Goal: Task Accomplishment & Management: Manage account settings

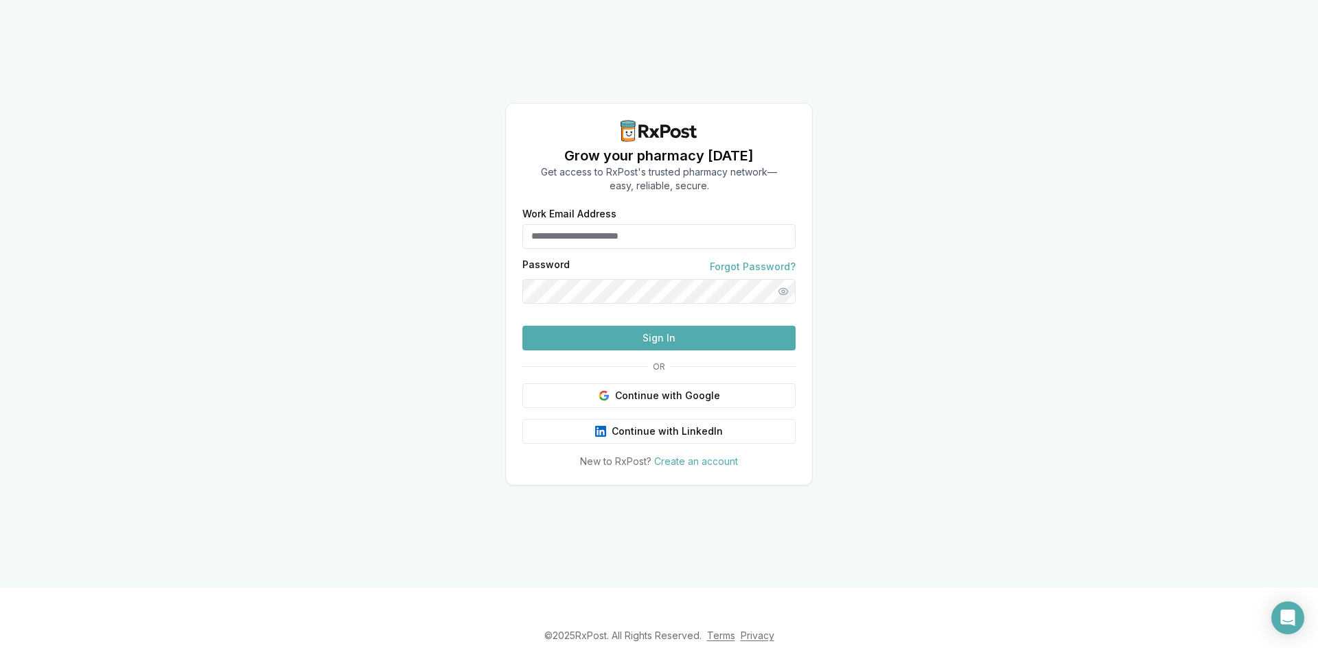
click at [588, 224] on input "Work Email Address" at bounding box center [658, 236] width 273 height 25
type input "*"
type input "**********"
click at [0, 366] on div "**********" at bounding box center [659, 294] width 1318 height 588
click at [621, 351] on button "Sign In" at bounding box center [658, 338] width 273 height 25
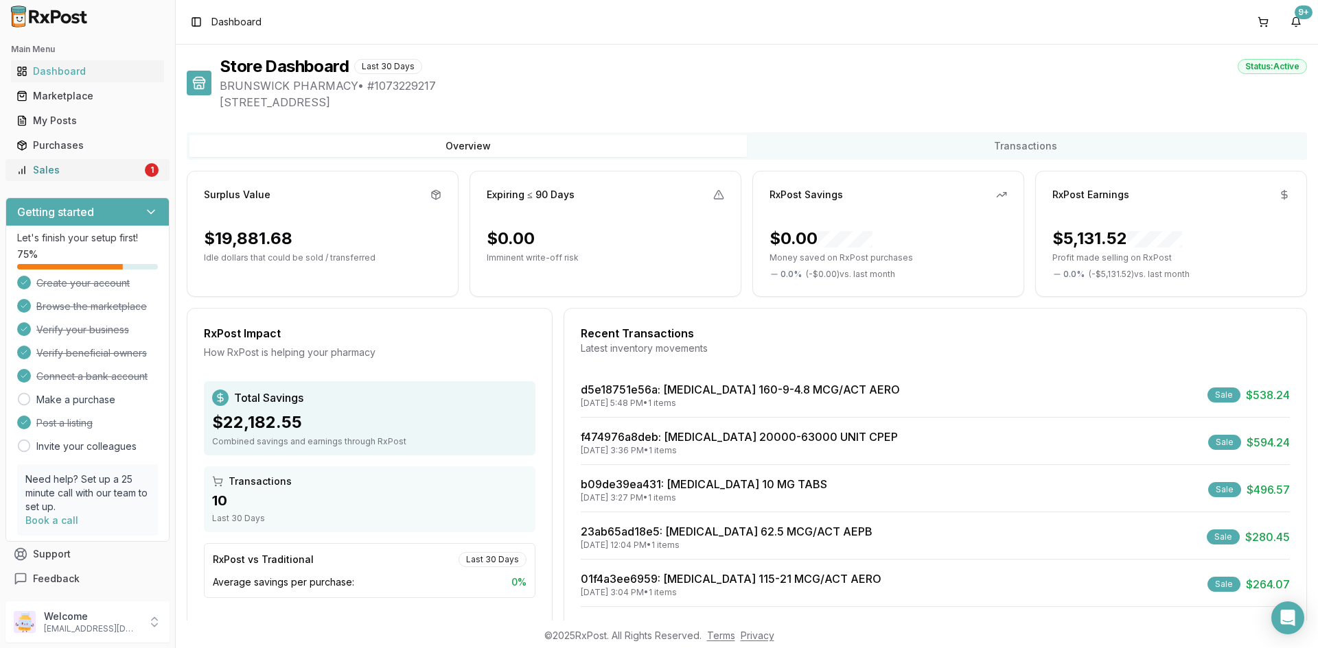
click at [53, 170] on div "Sales" at bounding box center [79, 170] width 126 height 14
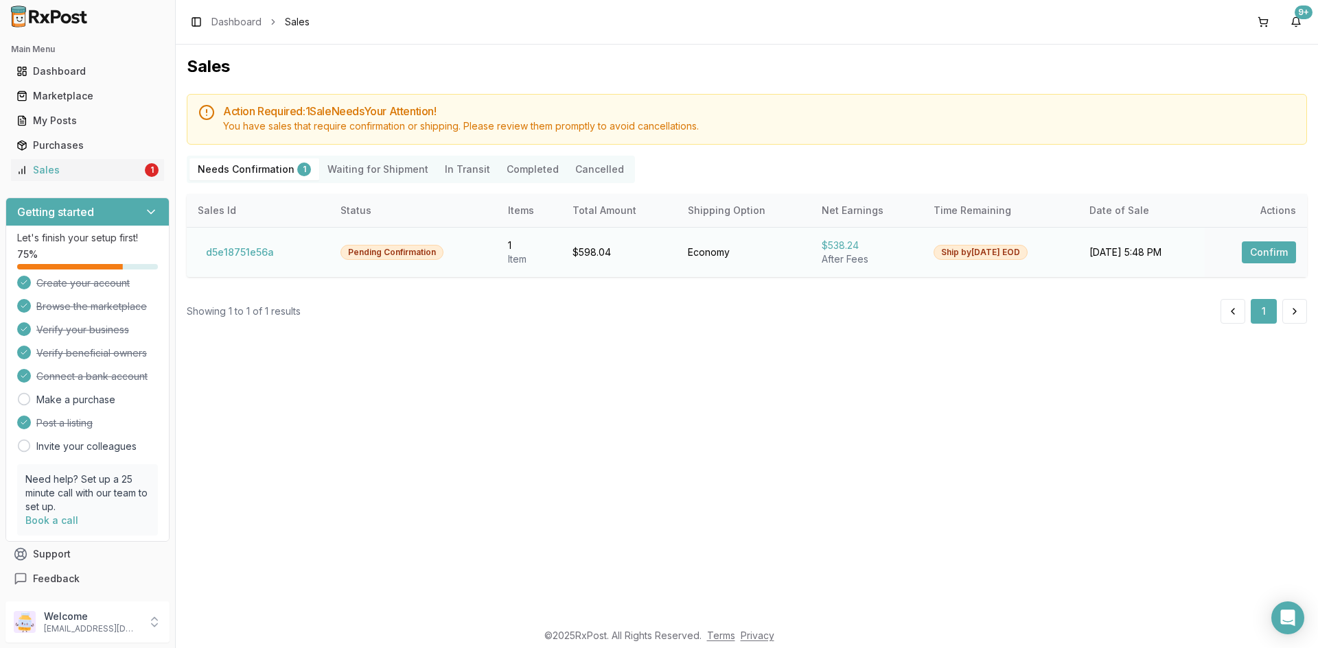
click at [1274, 260] on button "Confirm" at bounding box center [1268, 253] width 54 height 22
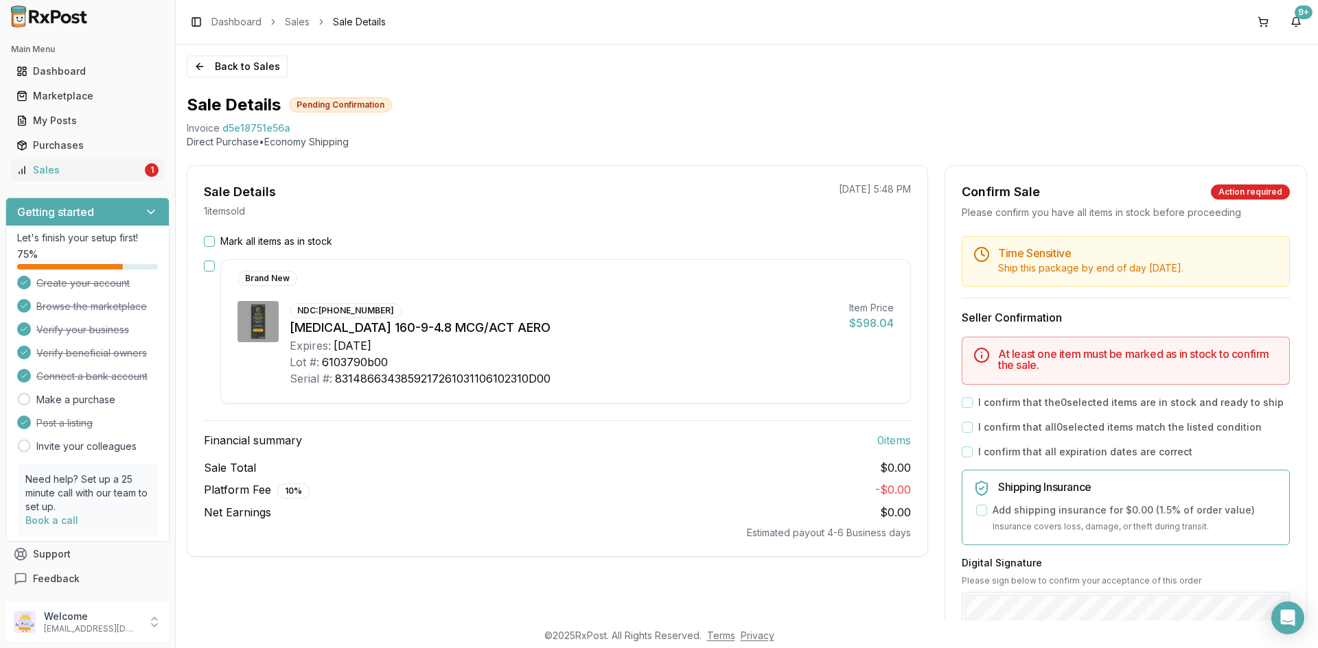
drag, startPoint x: 209, startPoint y: 268, endPoint x: 222, endPoint y: 274, distance: 14.7
click at [208, 268] on button "button" at bounding box center [209, 266] width 11 height 11
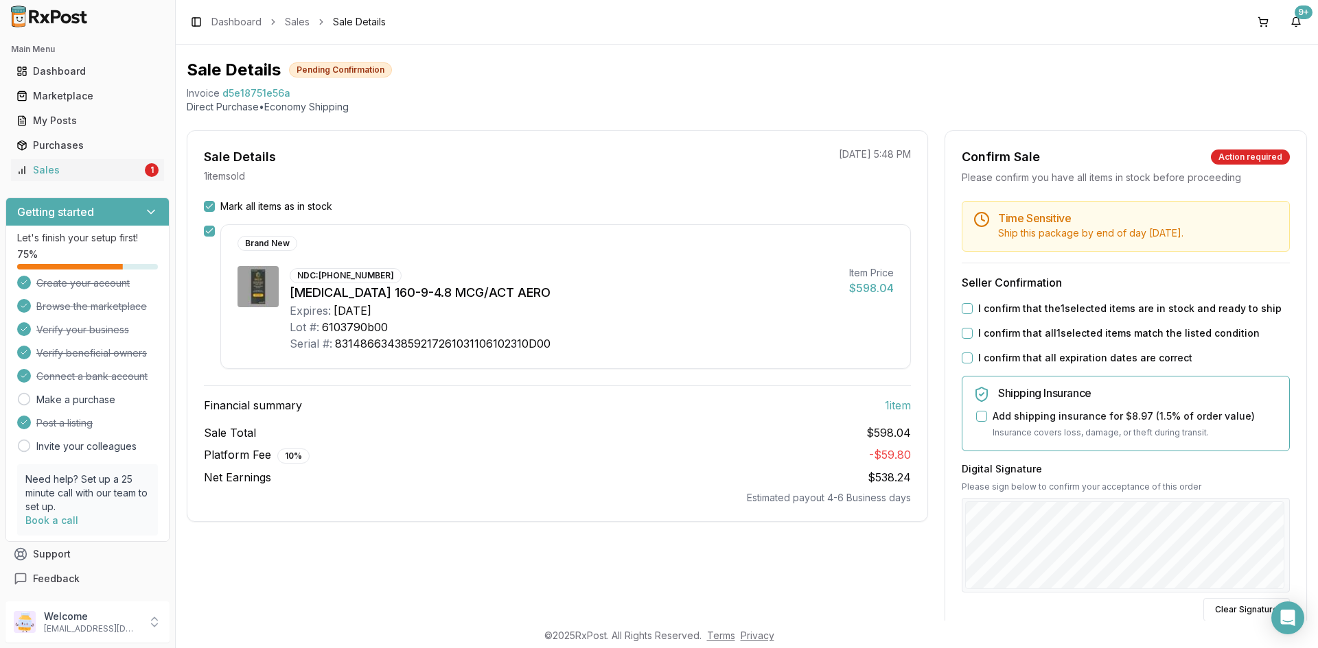
scroll to position [69, 0]
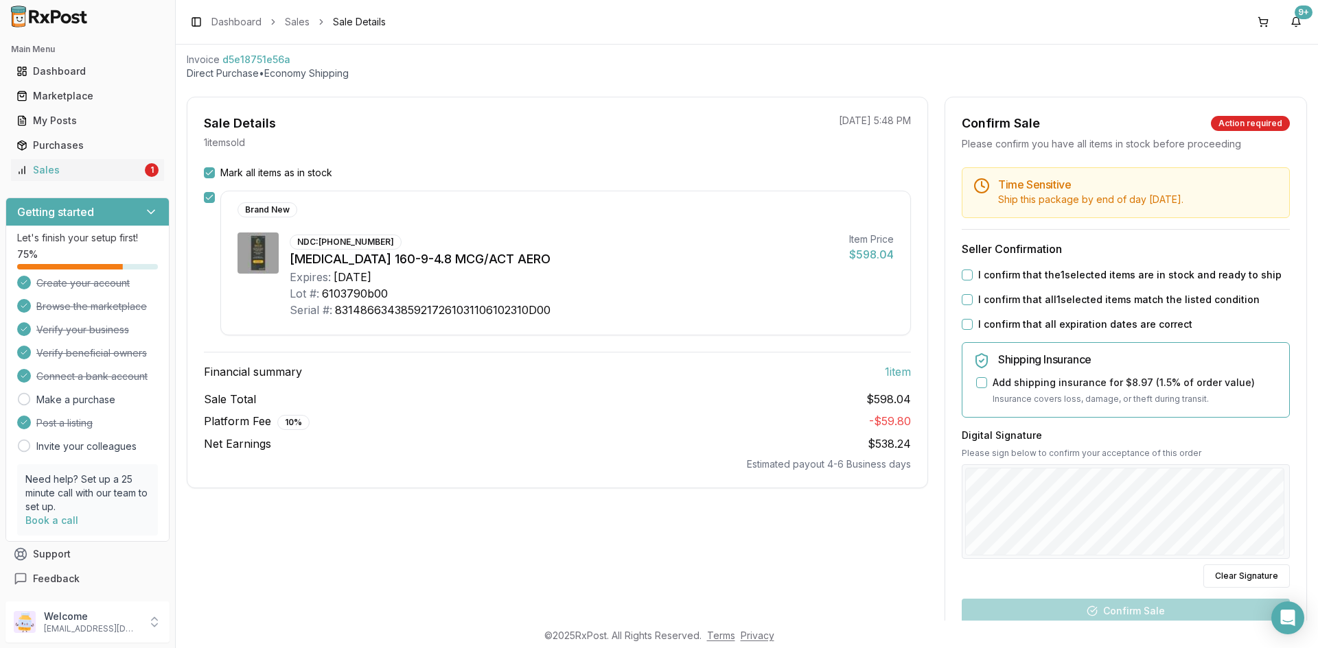
click at [965, 278] on button "I confirm that the 1 selected items are in stock and ready to ship" at bounding box center [966, 275] width 11 height 11
drag, startPoint x: 967, startPoint y: 299, endPoint x: 961, endPoint y: 313, distance: 15.4
click at [966, 302] on button "I confirm that all 1 selected items match the listed condition" at bounding box center [966, 299] width 11 height 11
drag, startPoint x: 963, startPoint y: 328, endPoint x: 976, endPoint y: 438, distance: 110.6
click at [964, 334] on div "Time Sensitive Ship this package by end of day Tuesday, September 16th . Seller…" at bounding box center [1125, 457] width 361 height 580
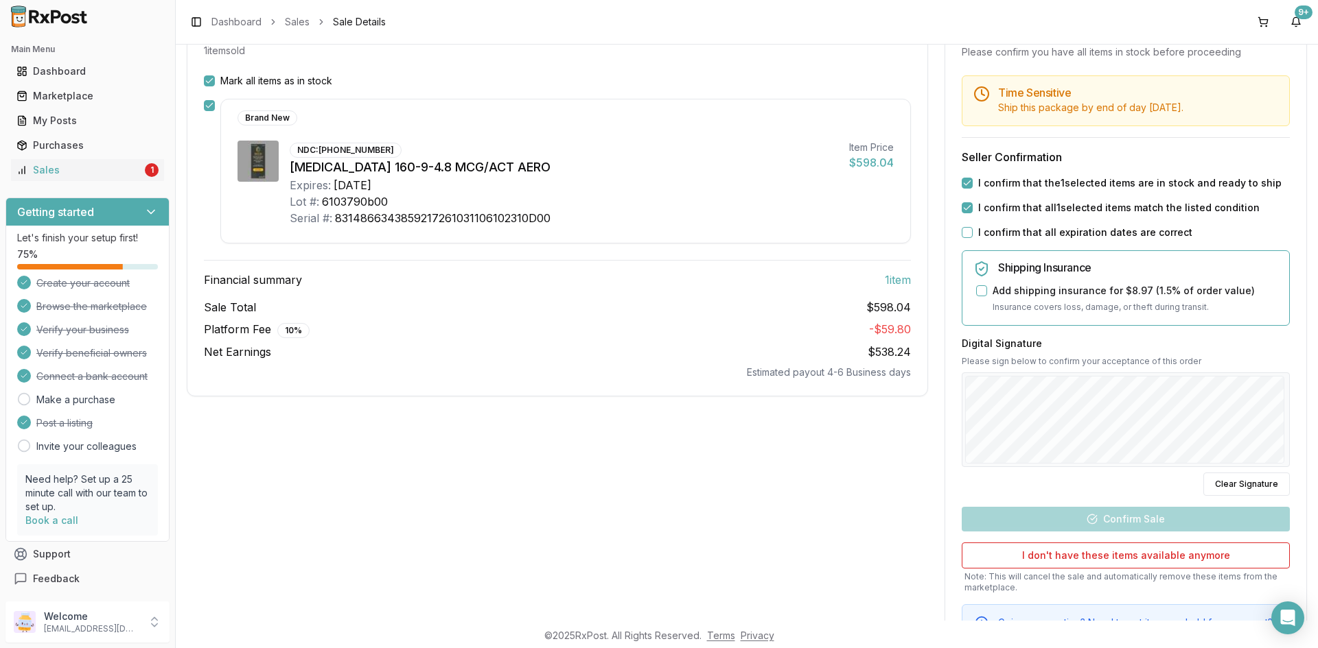
scroll to position [0, 0]
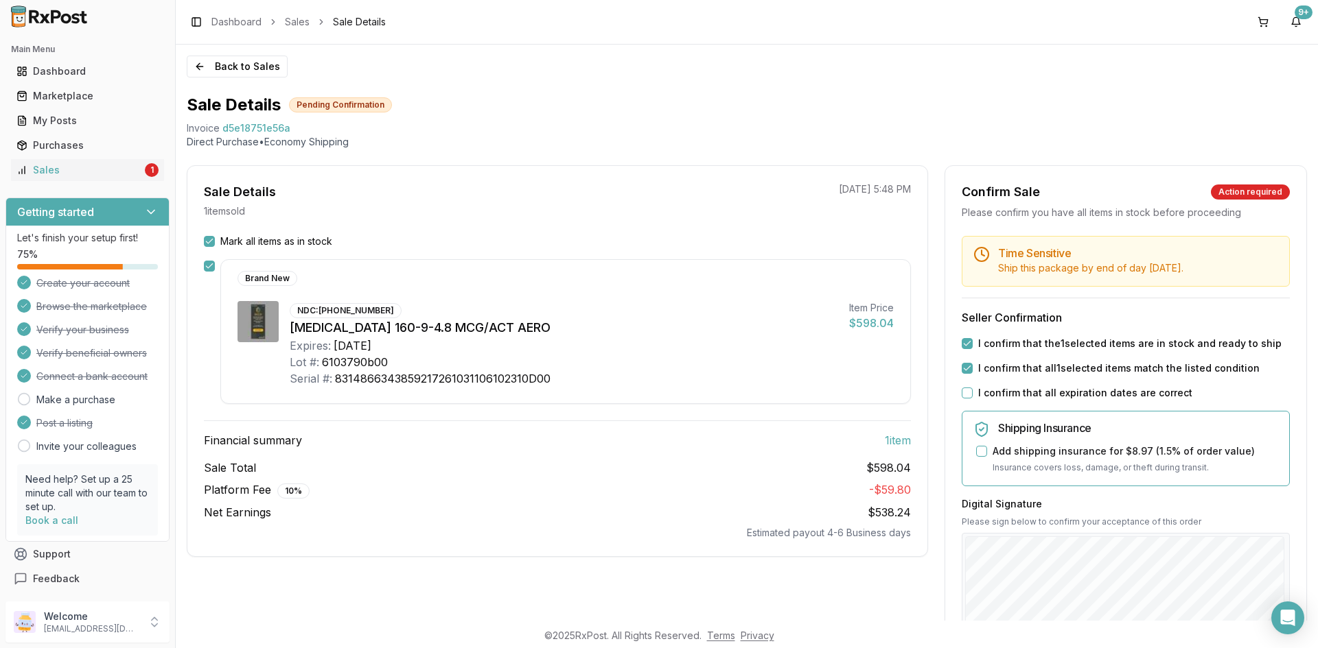
click at [964, 397] on button "I confirm that all expiration dates are correct" at bounding box center [966, 393] width 11 height 11
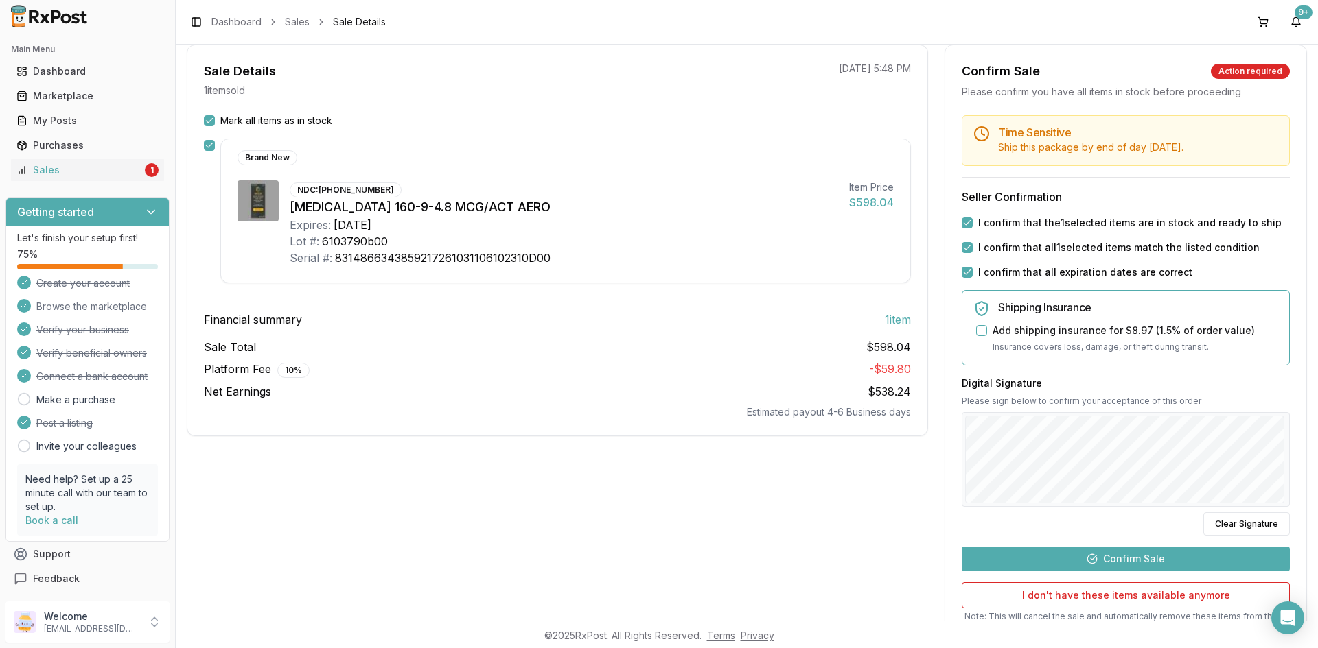
scroll to position [234, 0]
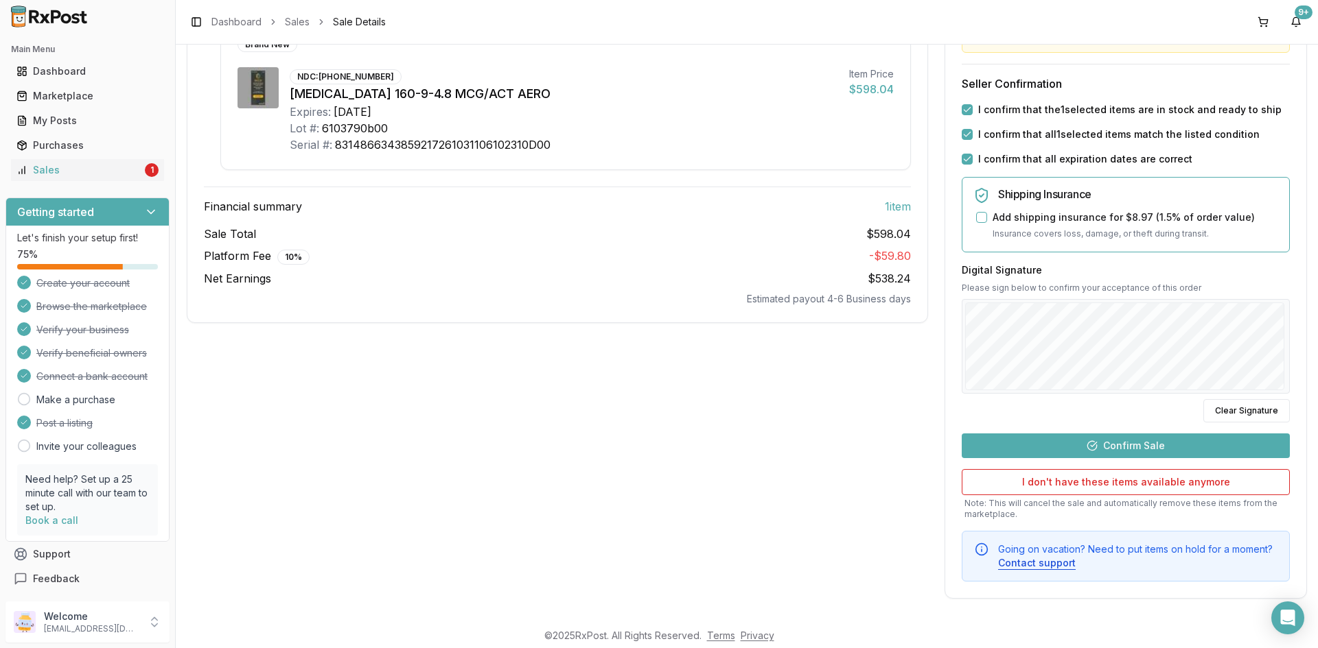
click at [1068, 446] on button "Confirm Sale" at bounding box center [1125, 446] width 328 height 25
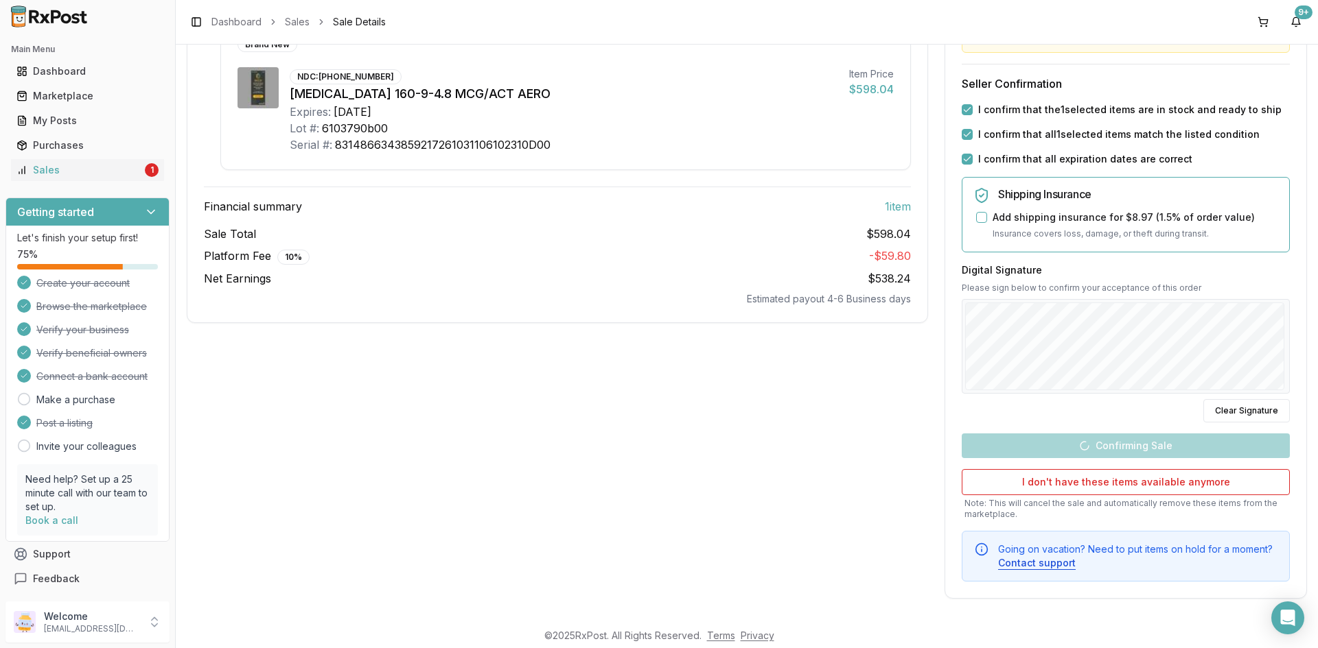
scroll to position [0, 0]
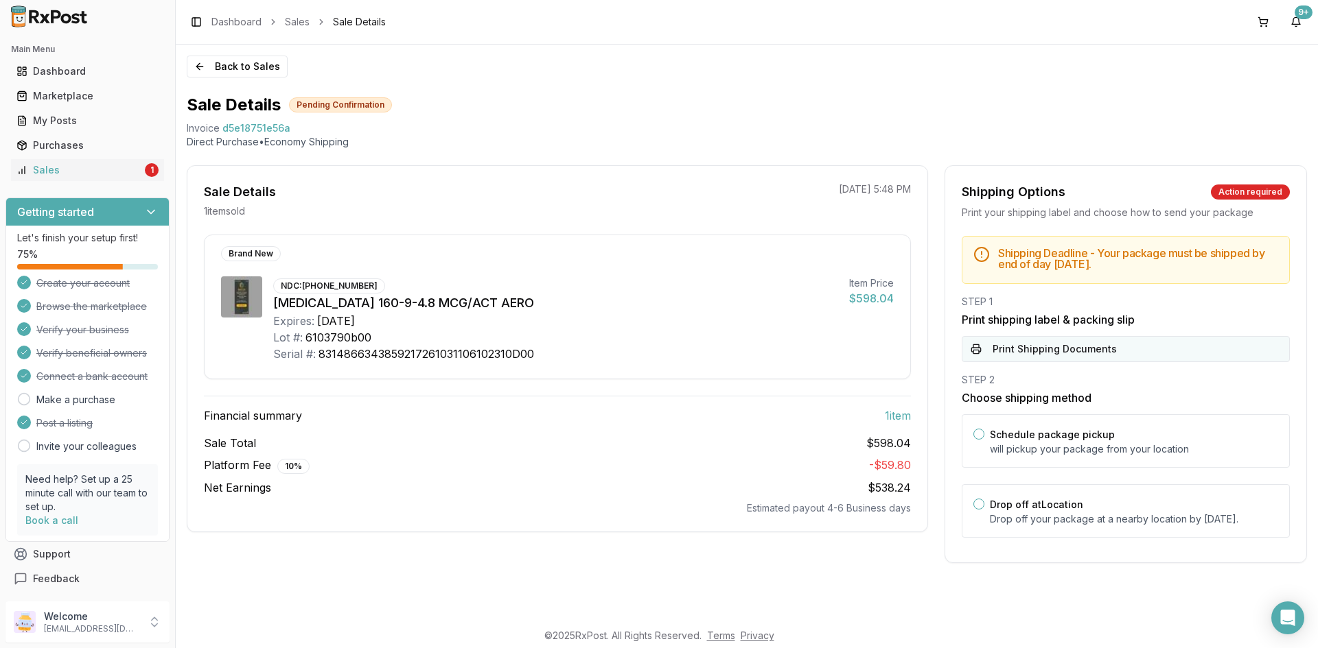
click at [1065, 354] on button "Print Shipping Documents" at bounding box center [1125, 349] width 328 height 26
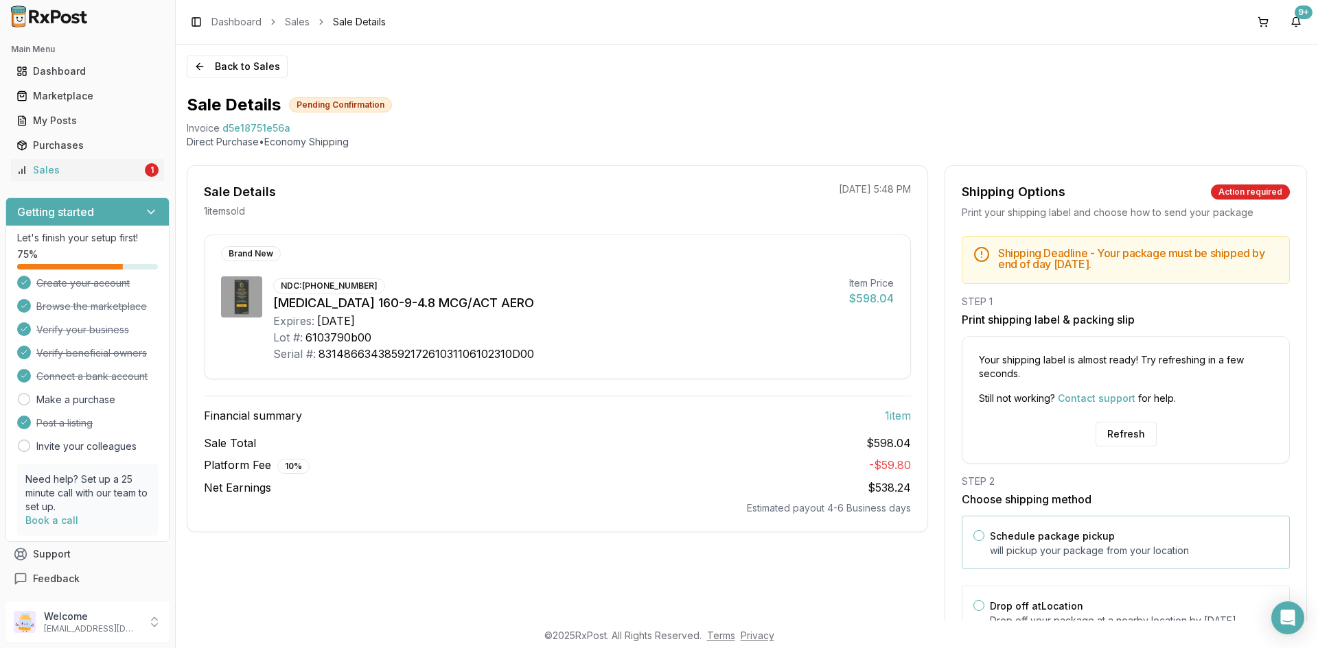
click at [976, 542] on div "Schedule package pickup will pickup your package from your location" at bounding box center [1125, 543] width 328 height 54
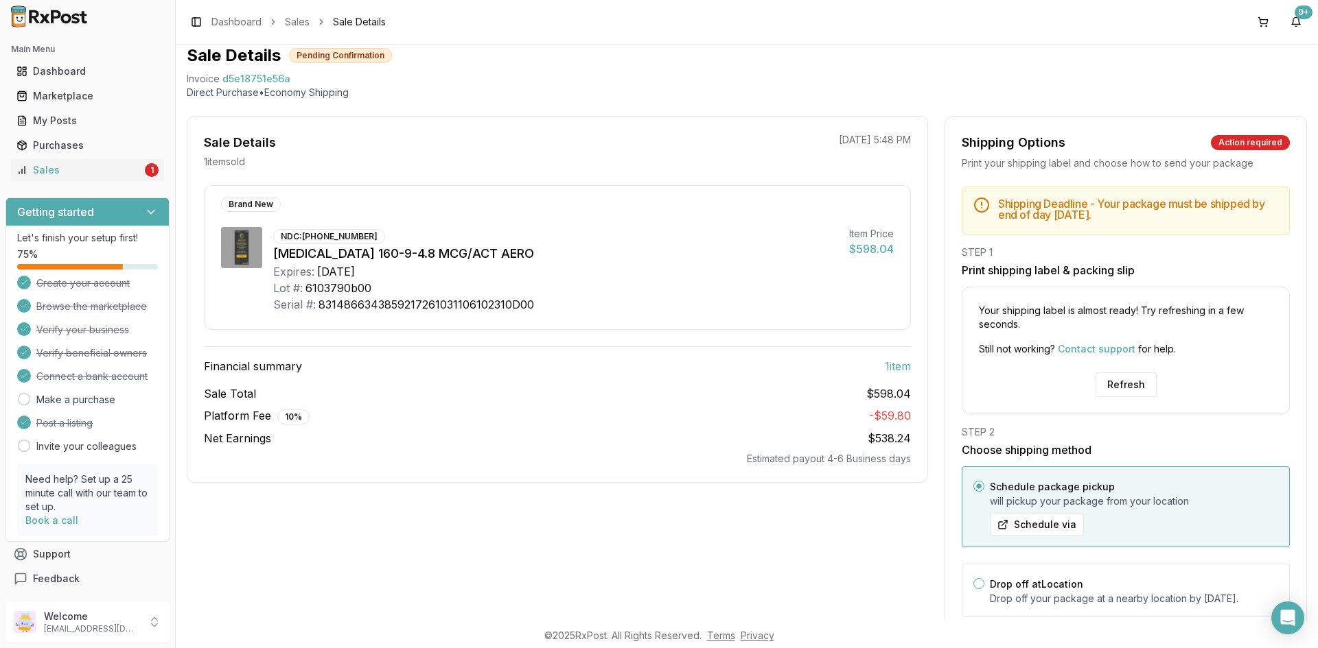
scroll to position [107, 0]
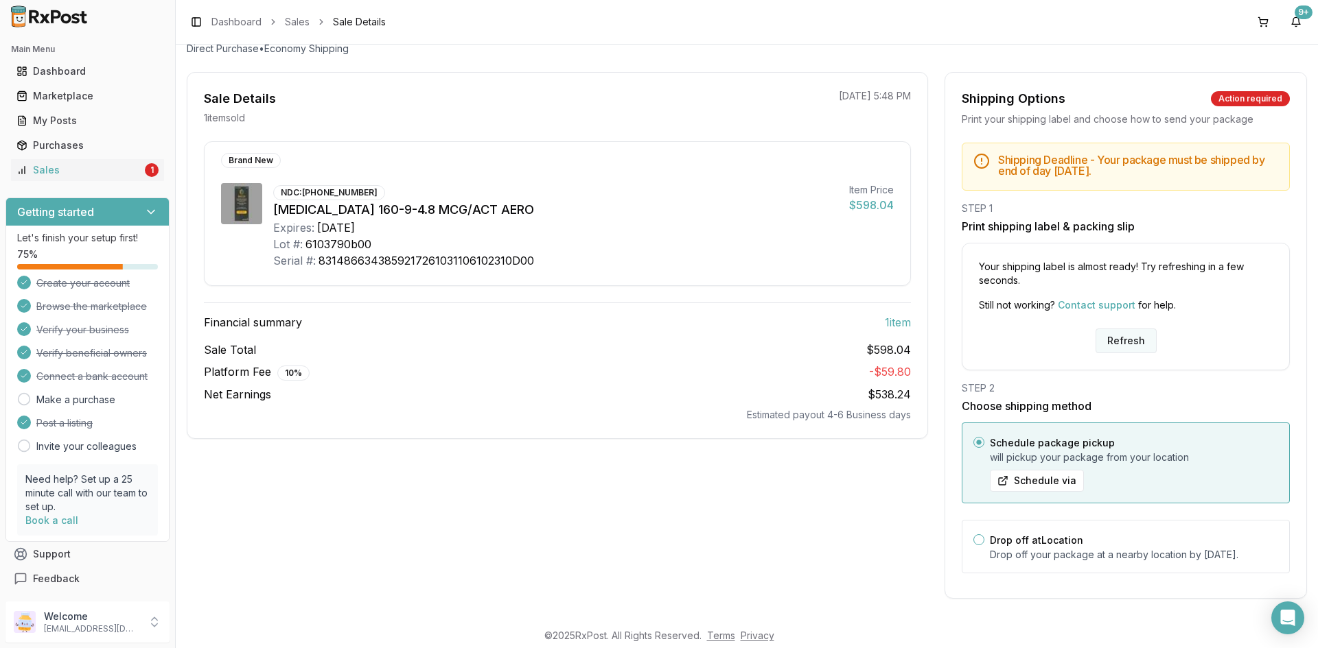
click at [1125, 329] on button "Refresh" at bounding box center [1125, 341] width 61 height 25
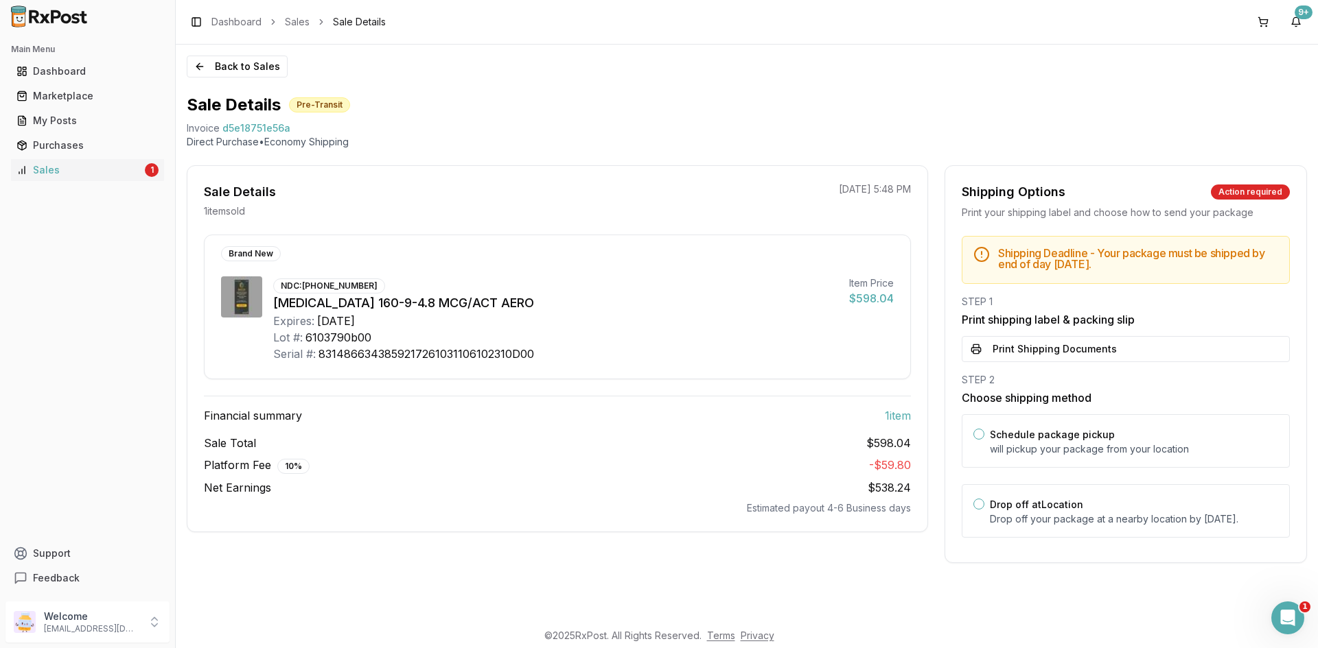
click at [1077, 360] on button "Print Shipping Documents" at bounding box center [1125, 349] width 328 height 26
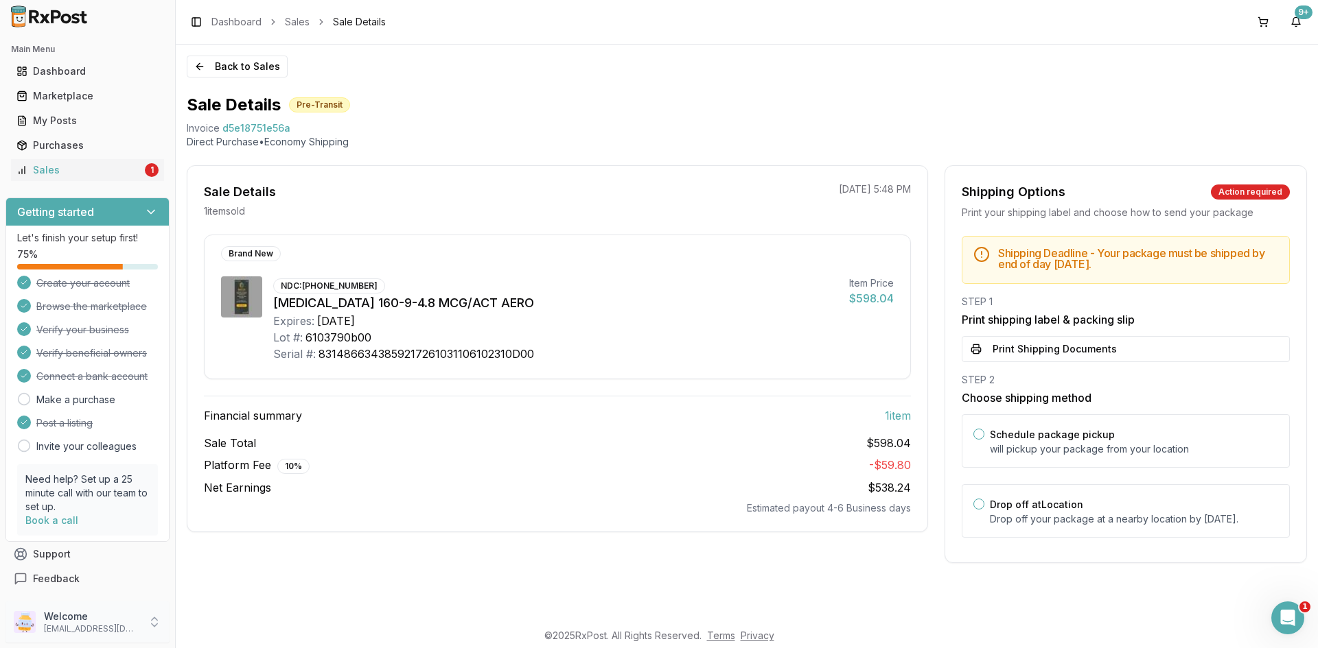
click at [38, 627] on div "Welcome [EMAIL_ADDRESS][DOMAIN_NAME]" at bounding box center [87, 622] width 164 height 41
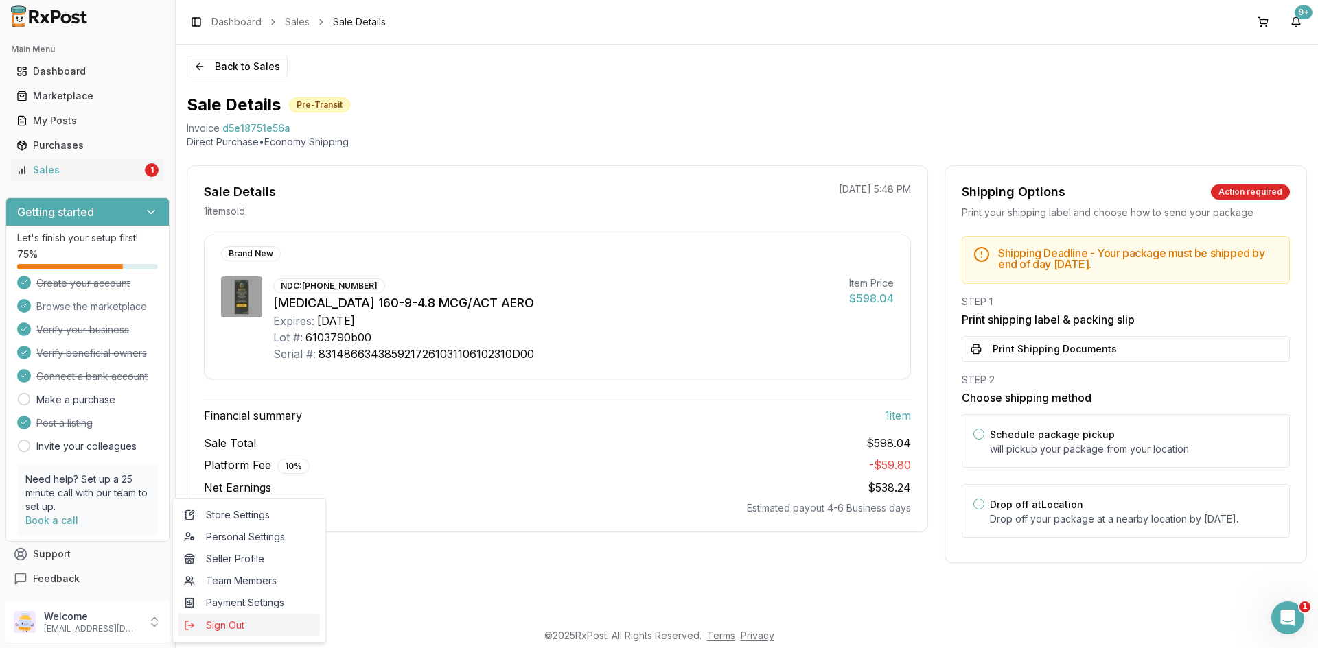
click at [206, 627] on span "Sign Out" at bounding box center [249, 626] width 130 height 14
